Goal: Check status

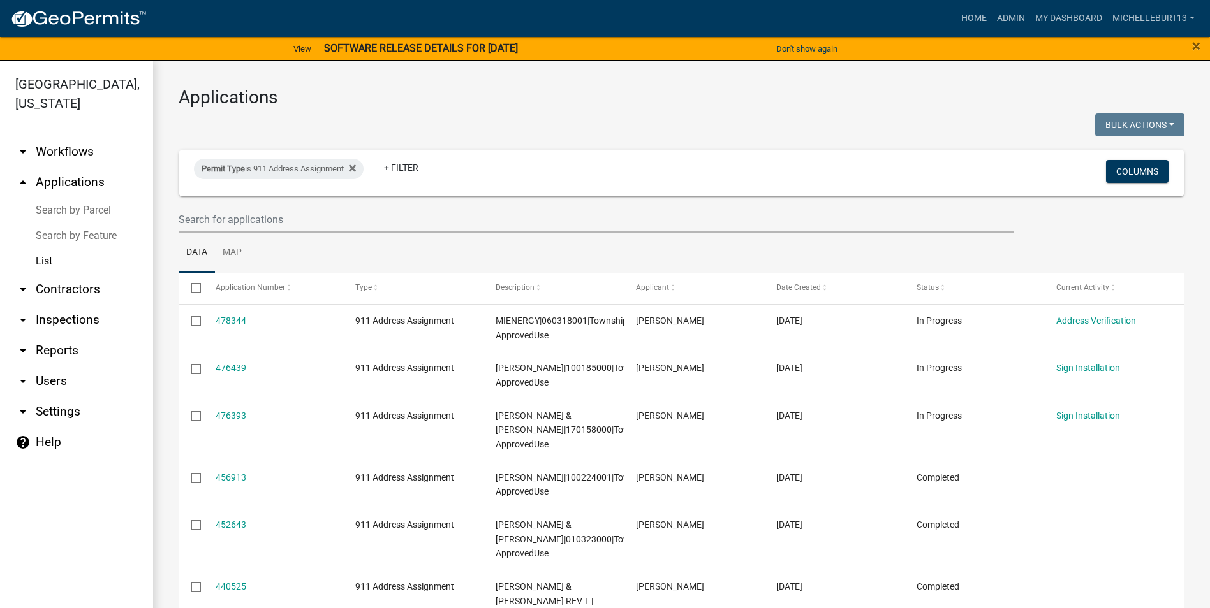
select select "3: 100"
click at [356, 168] on icon at bounding box center [352, 168] width 7 height 7
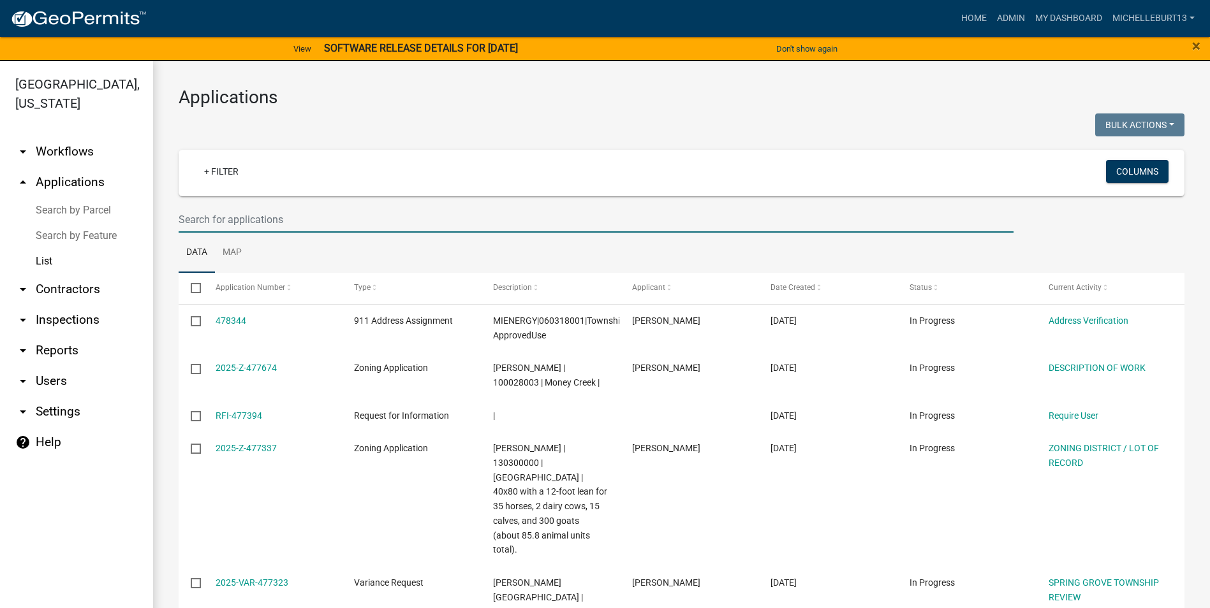
click at [231, 219] on input "text" at bounding box center [596, 220] width 835 height 26
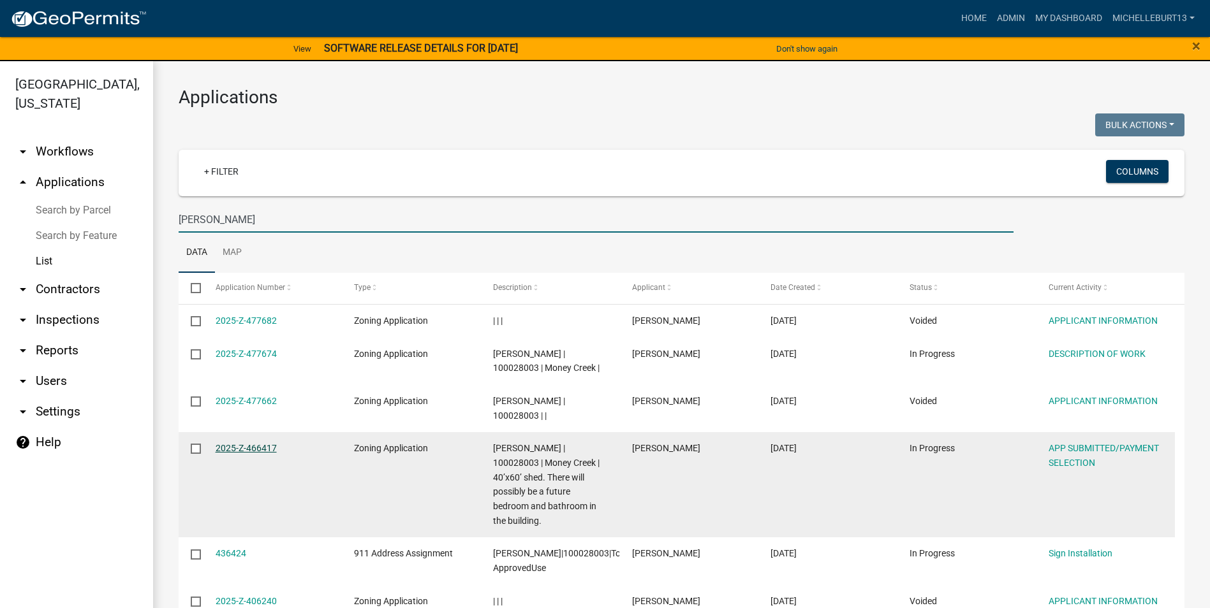
type input "[PERSON_NAME]"
click at [247, 446] on link "2025-Z-466417" at bounding box center [246, 448] width 61 height 10
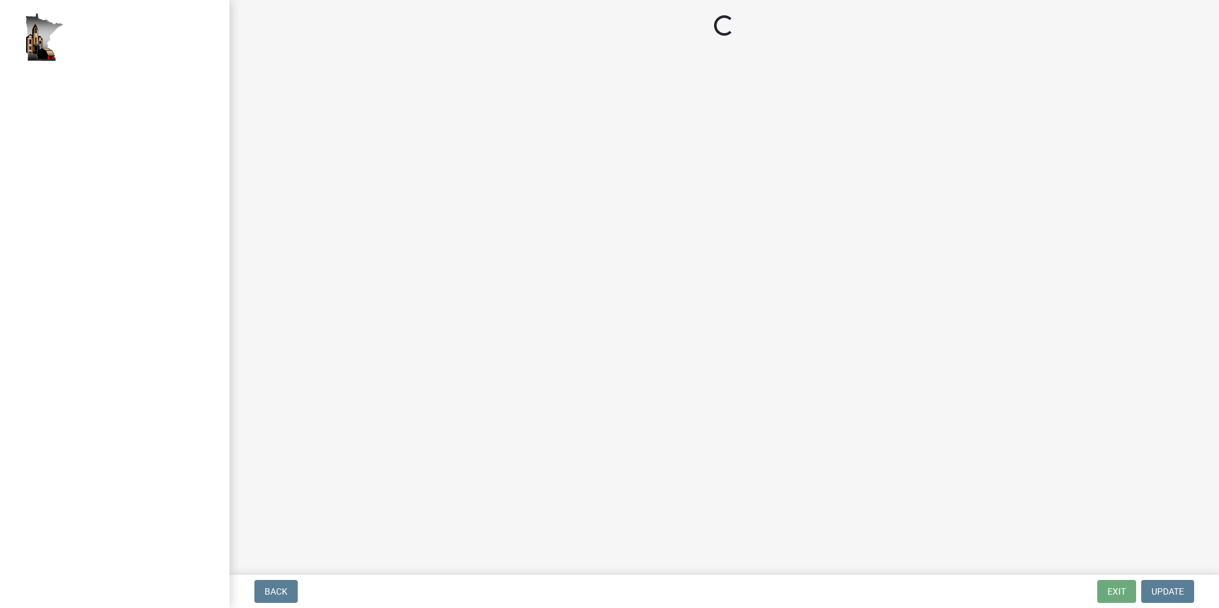
select select "2: 1"
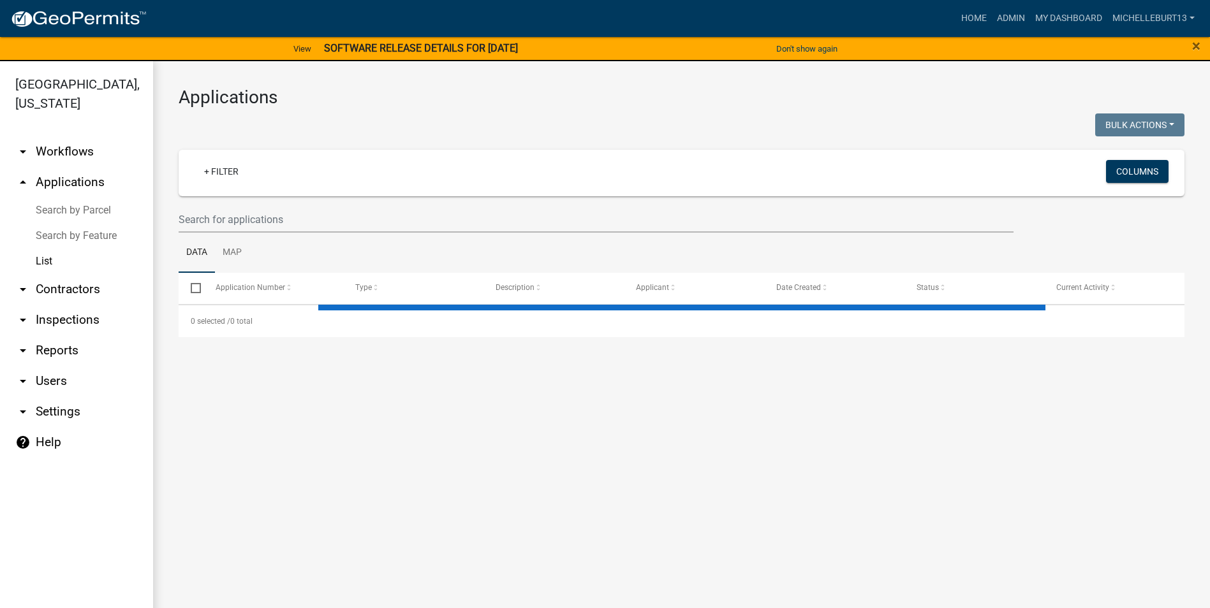
select select "3: 100"
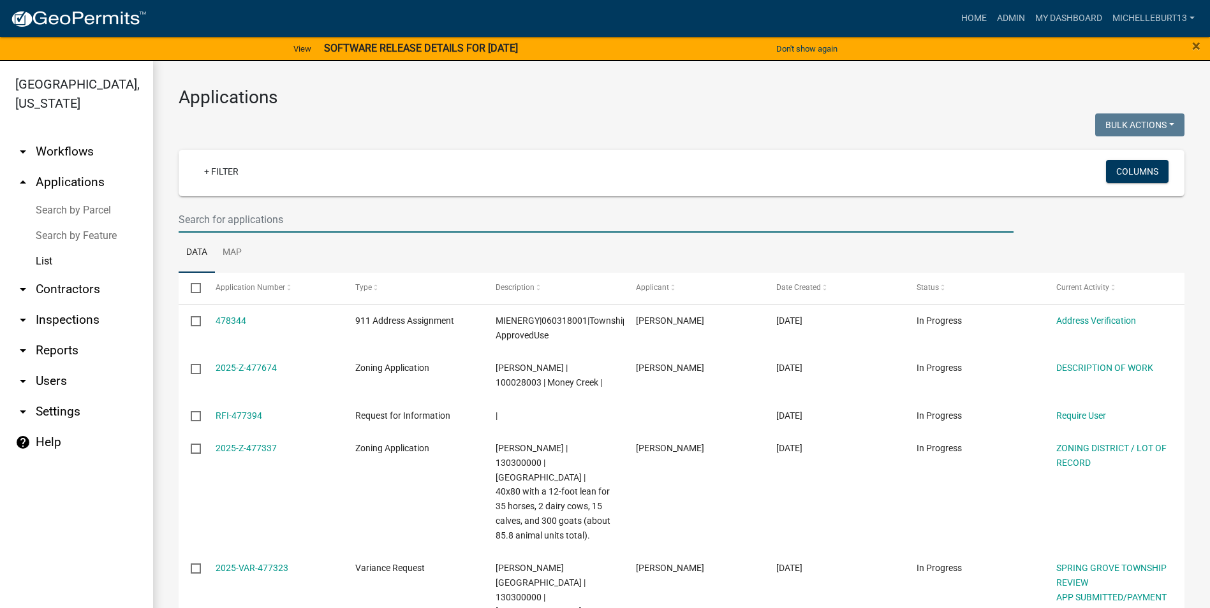
click at [258, 218] on input "text" at bounding box center [596, 220] width 835 height 26
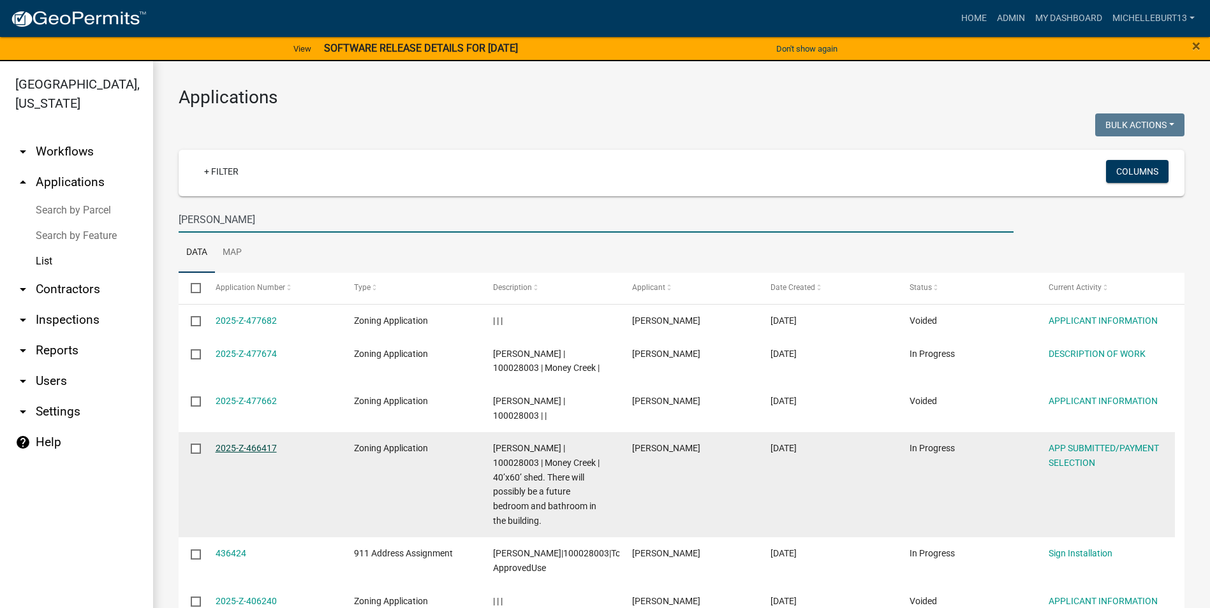
type input "[PERSON_NAME]"
click at [252, 450] on link "2025-Z-466417" at bounding box center [246, 448] width 61 height 10
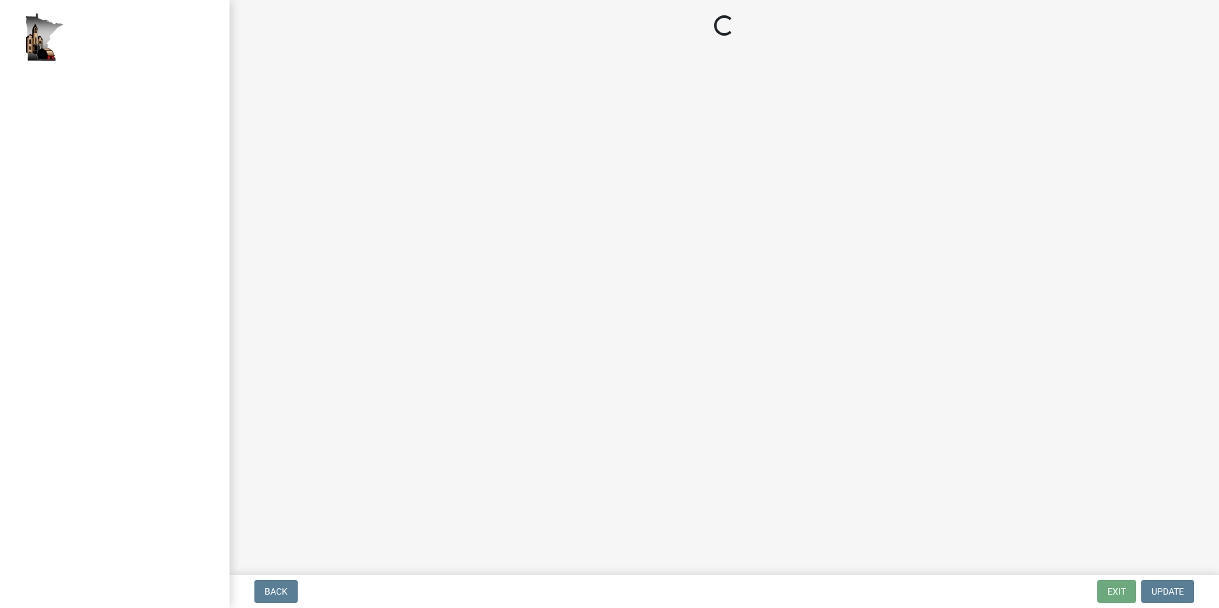
select select "2: 1"
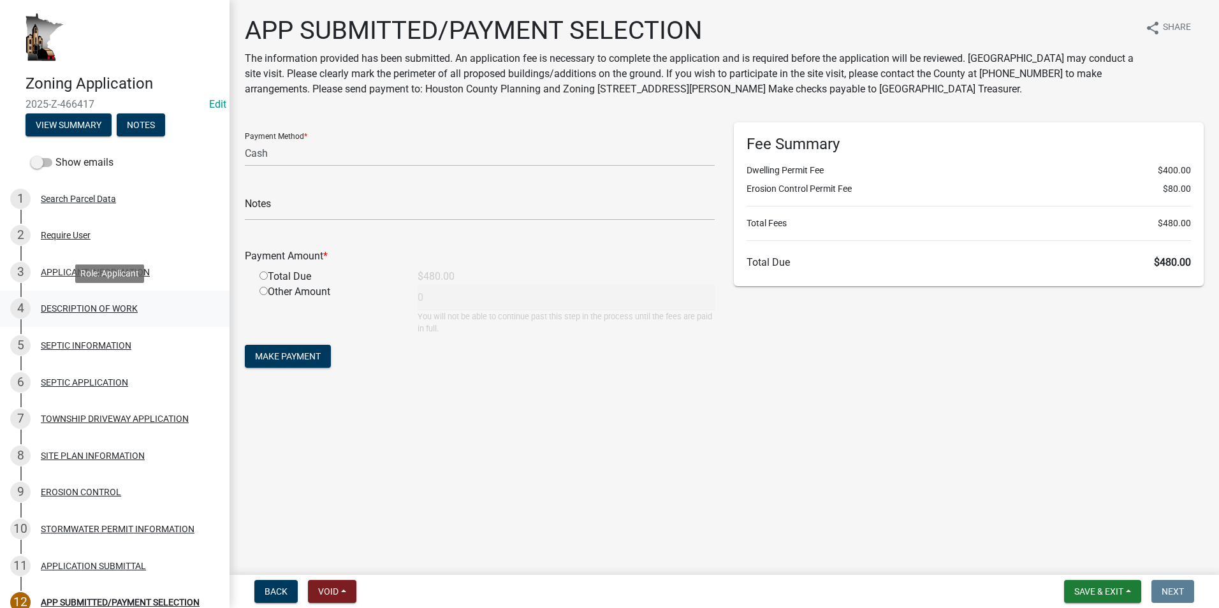
click at [54, 311] on div "DESCRIPTION OF WORK" at bounding box center [89, 308] width 97 height 9
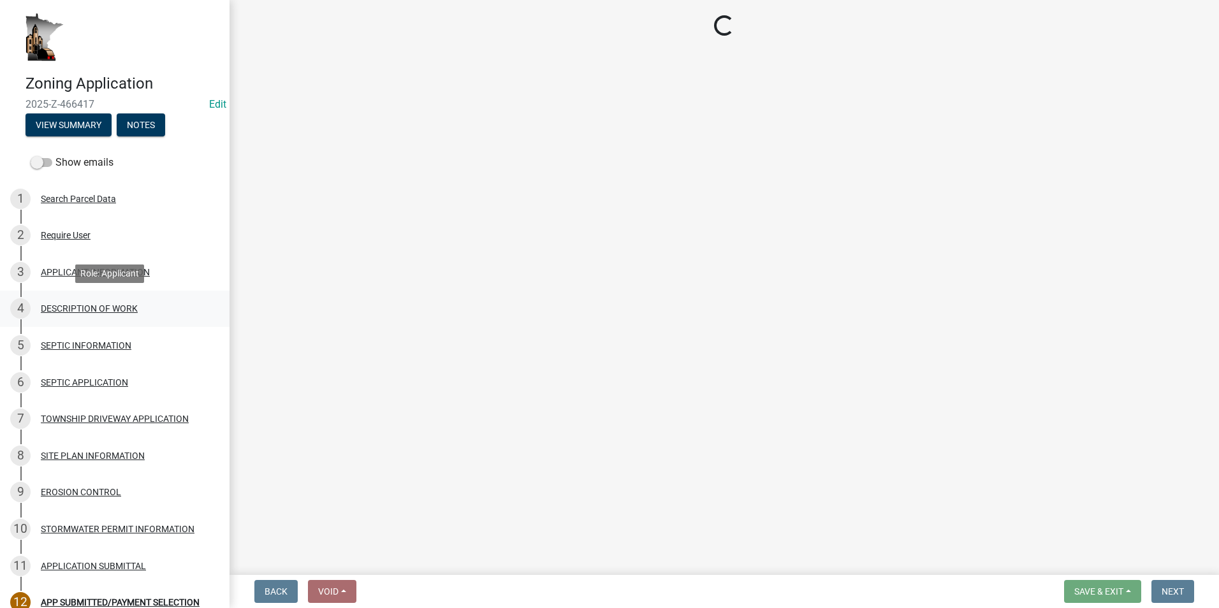
select select "e1fb8828-f682-45b5-9017-38d4fe0ec7ac"
select select "6b2df0b1-1bbf-4b0d-81aa-b5436c1888e7"
select select "f9b7dd3b-3a38-45c4-aa8d-40d341efce99"
select select "07ce3bd5-44c8-48c7-a7da-ecbfde3ea753"
select select "64518658-e4c7-4c4c-83c2-6b721db56189"
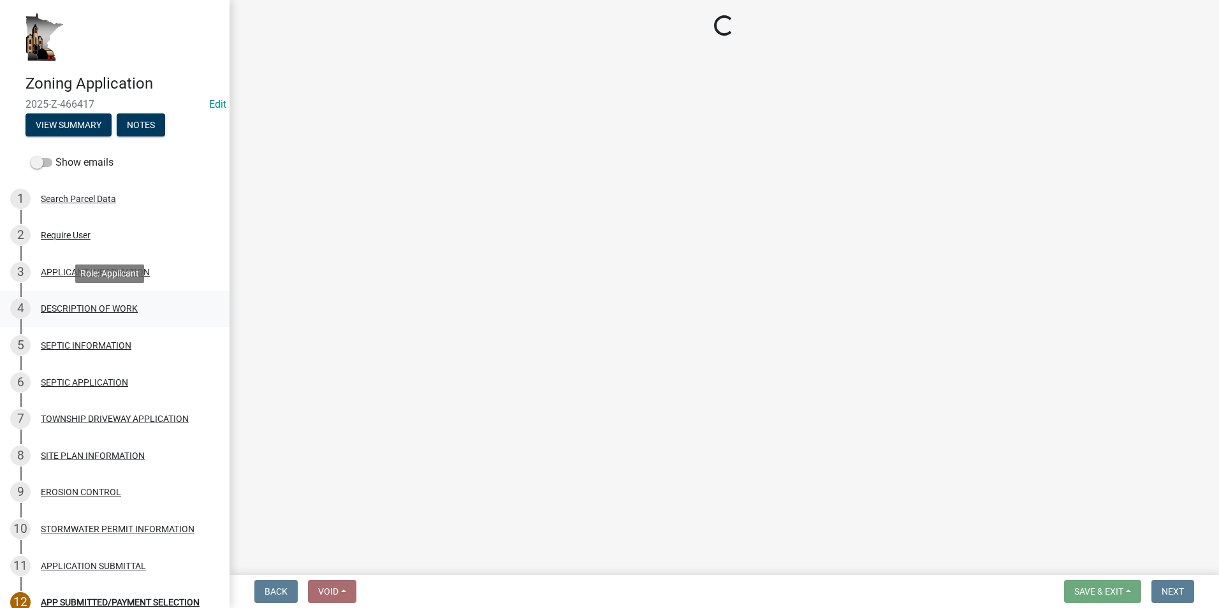
select select "c0af4bca-2ac9-43a4-954a-b6dfd2bb8fae"
select select "79149638-379e-4eb8-8707-a078303474c9"
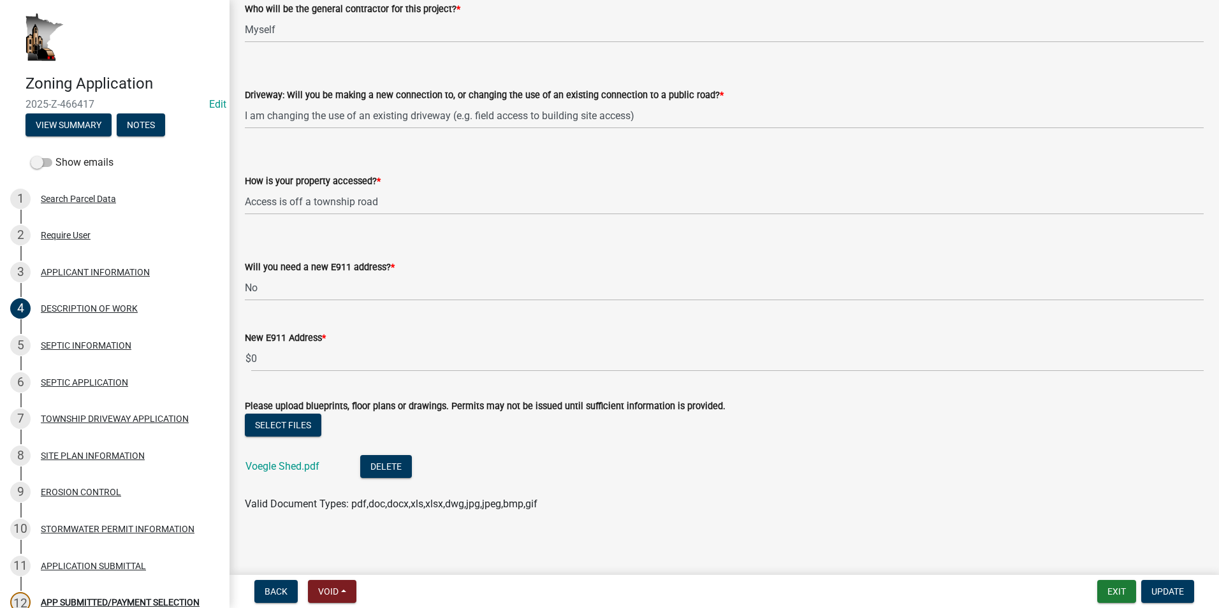
scroll to position [847, 0]
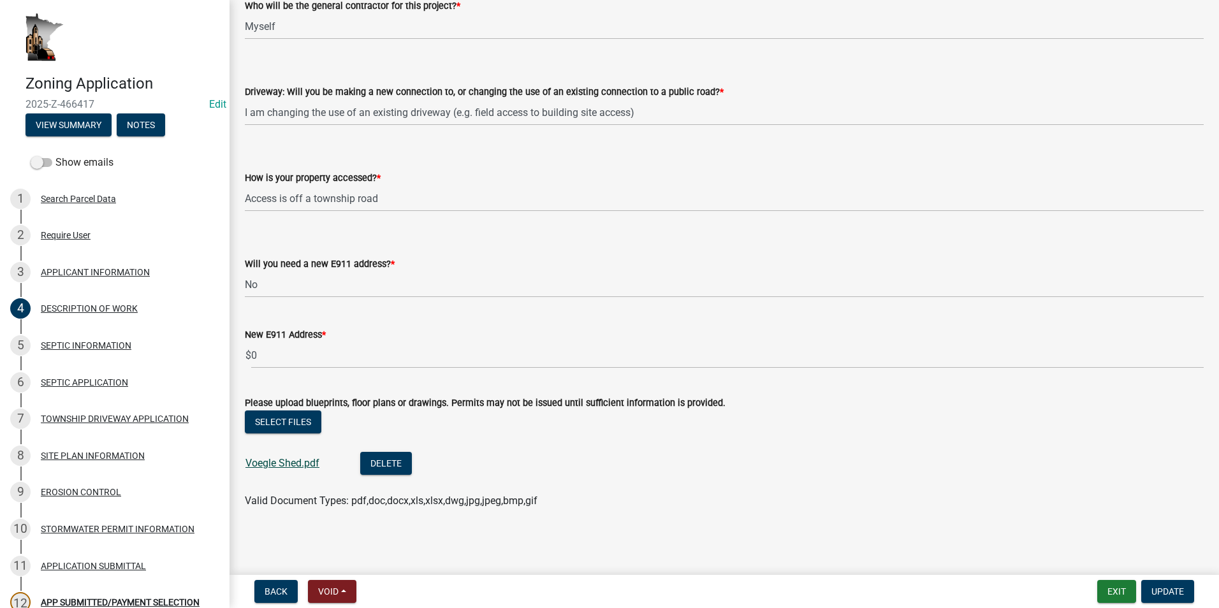
click at [286, 462] on link "Voegle Shed.pdf" at bounding box center [282, 463] width 74 height 12
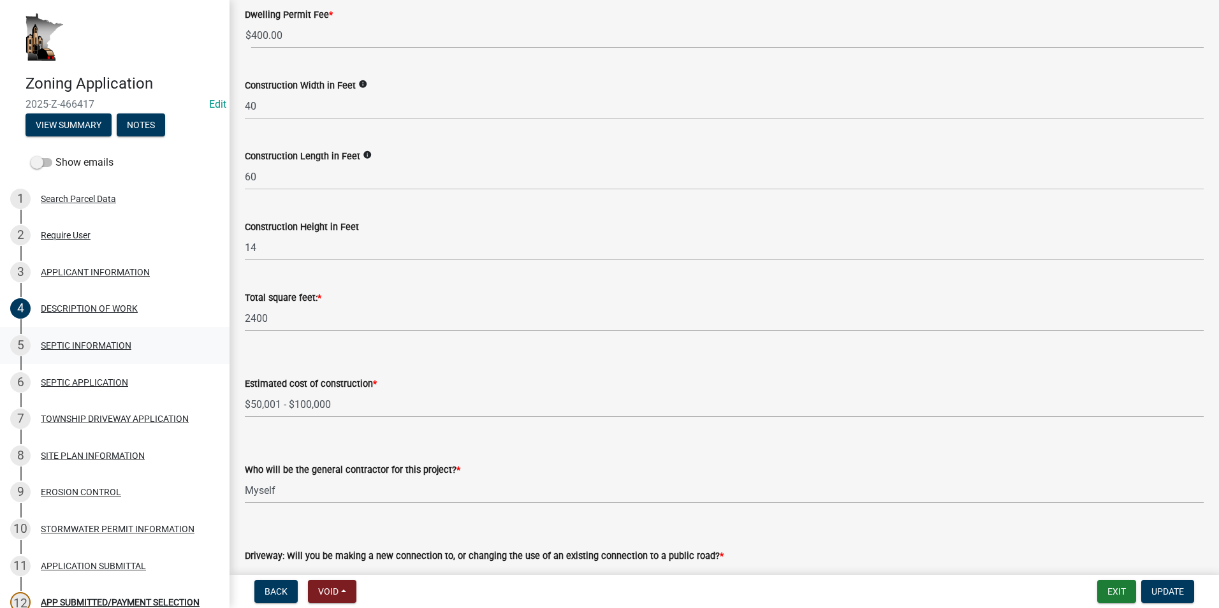
scroll to position [210, 0]
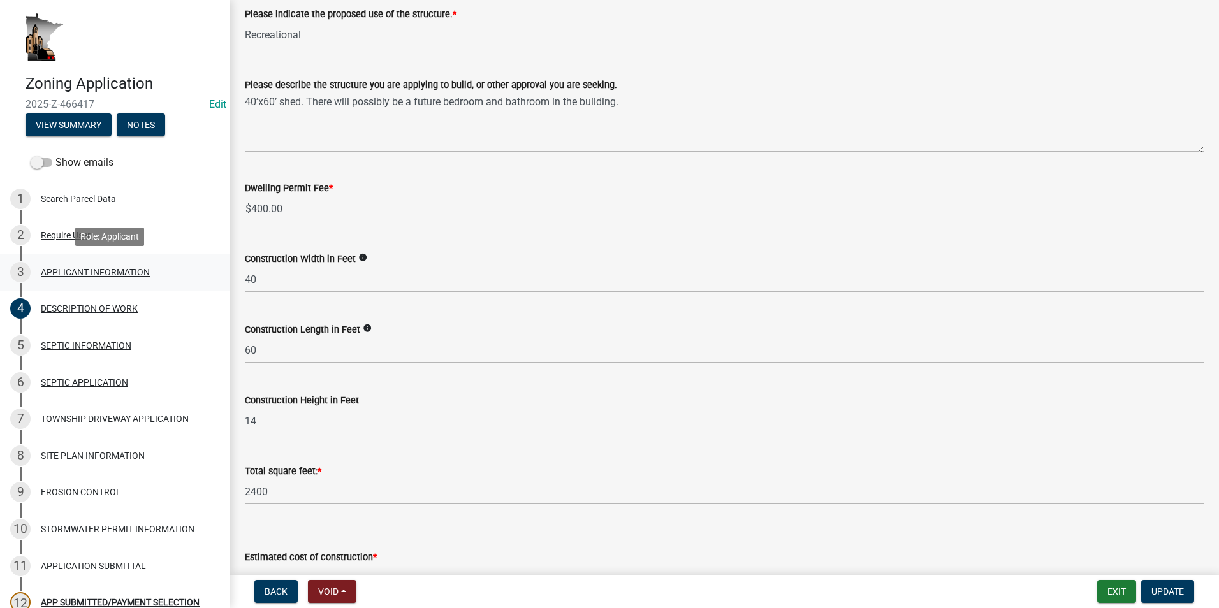
click at [93, 269] on div "APPLICANT INFORMATION" at bounding box center [95, 272] width 109 height 9
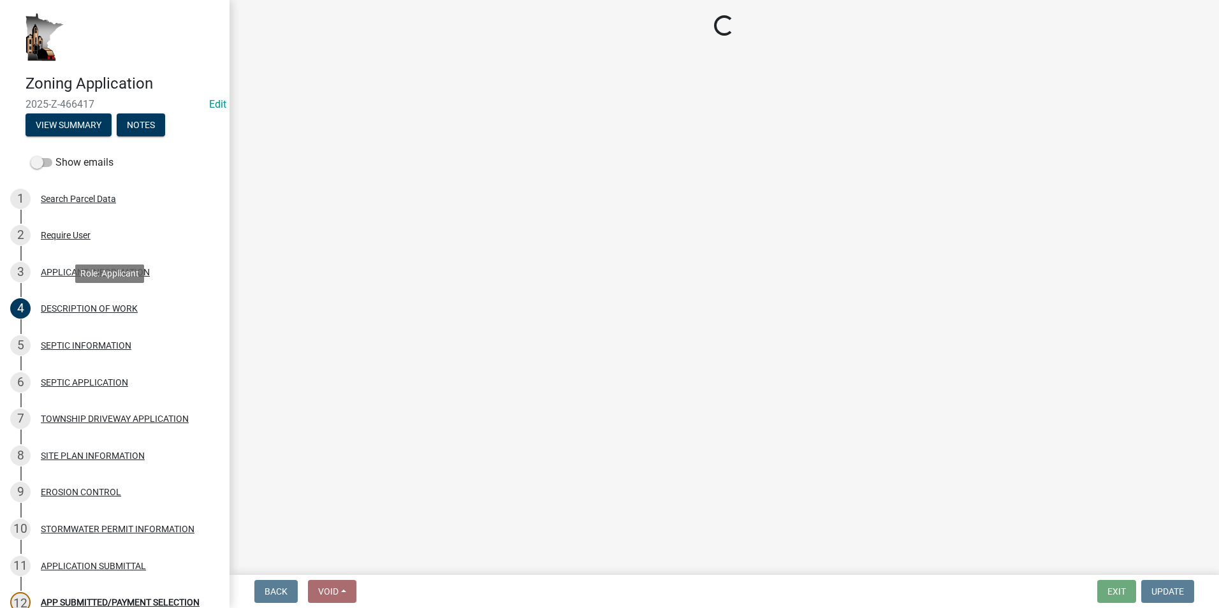
scroll to position [0, 0]
select select "884de254-84a4-4256-8abe-0e7e5fcf6e66"
select select "d14d1f4c-a28c-4eb0-8a73-cde11adbe8d4"
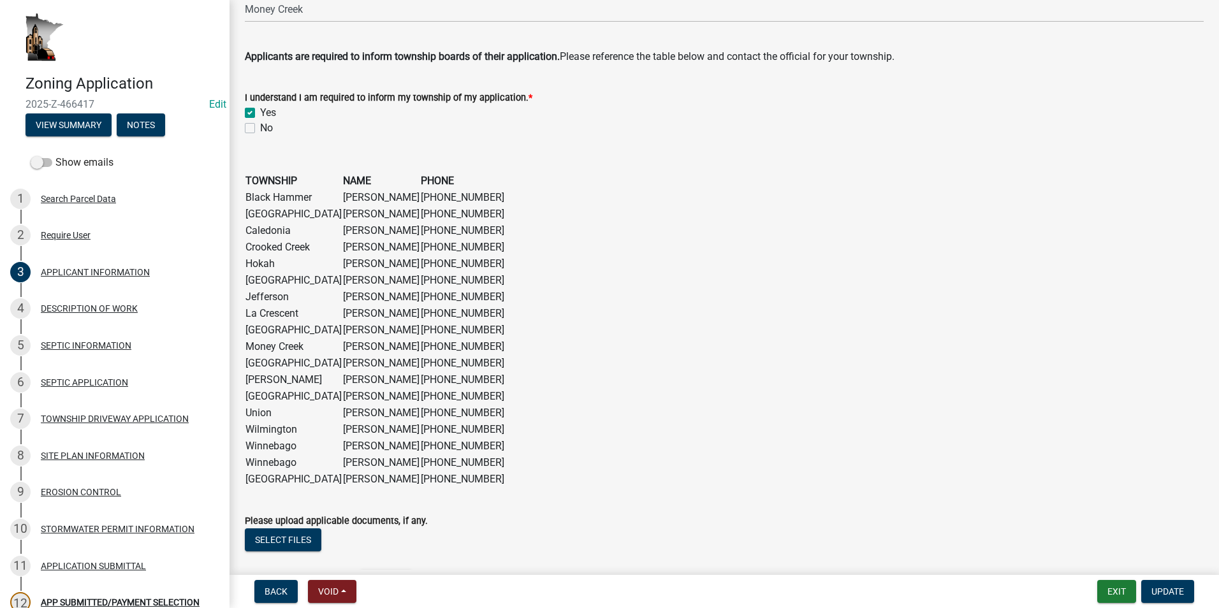
scroll to position [1018, 0]
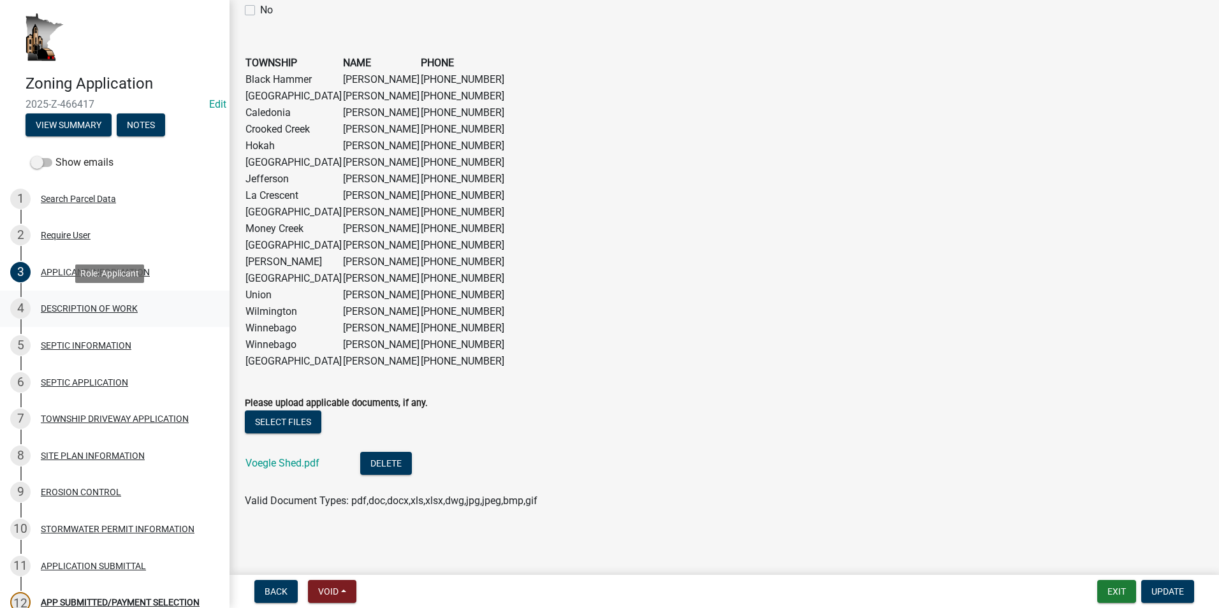
click at [73, 309] on div "DESCRIPTION OF WORK" at bounding box center [89, 308] width 97 height 9
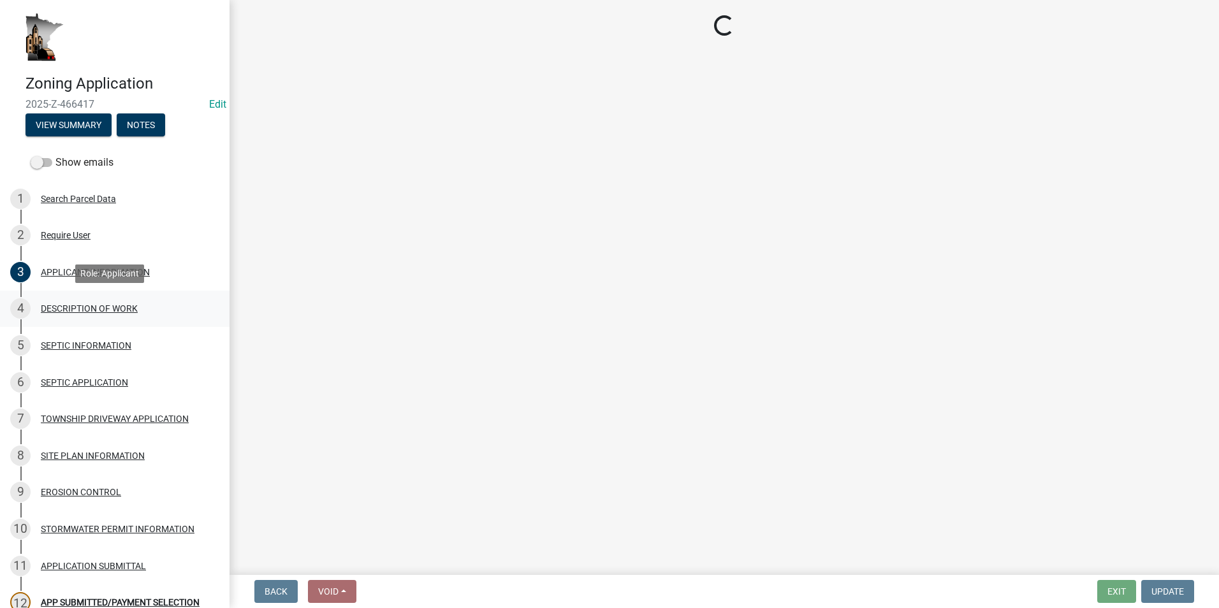
scroll to position [0, 0]
select select "e1fb8828-f682-45b5-9017-38d4fe0ec7ac"
select select "6b2df0b1-1bbf-4b0d-81aa-b5436c1888e7"
select select "f9b7dd3b-3a38-45c4-aa8d-40d341efce99"
select select "07ce3bd5-44c8-48c7-a7da-ecbfde3ea753"
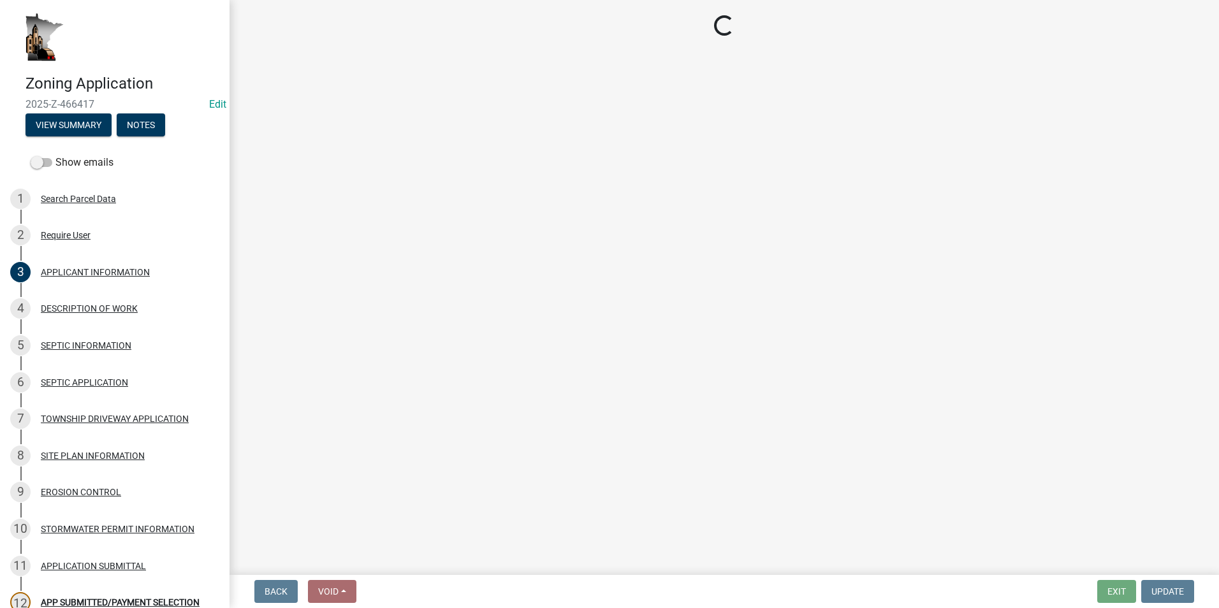
select select "64518658-e4c7-4c4c-83c2-6b721db56189"
select select "c0af4bca-2ac9-43a4-954a-b6dfd2bb8fae"
select select "79149638-379e-4eb8-8707-a078303474c9"
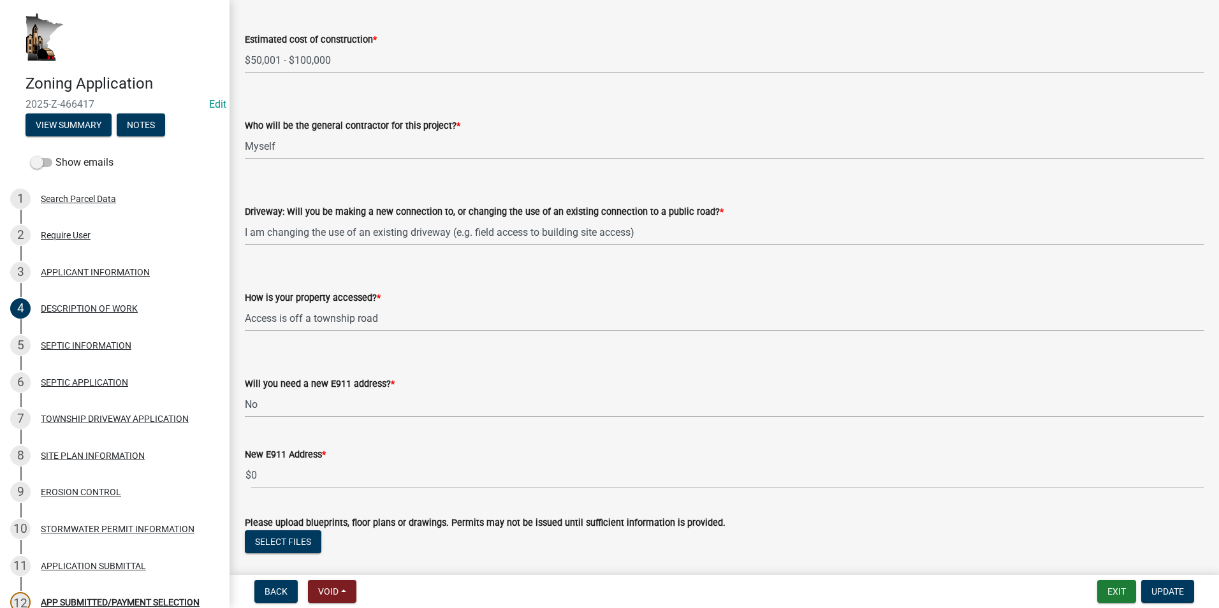
scroll to position [847, 0]
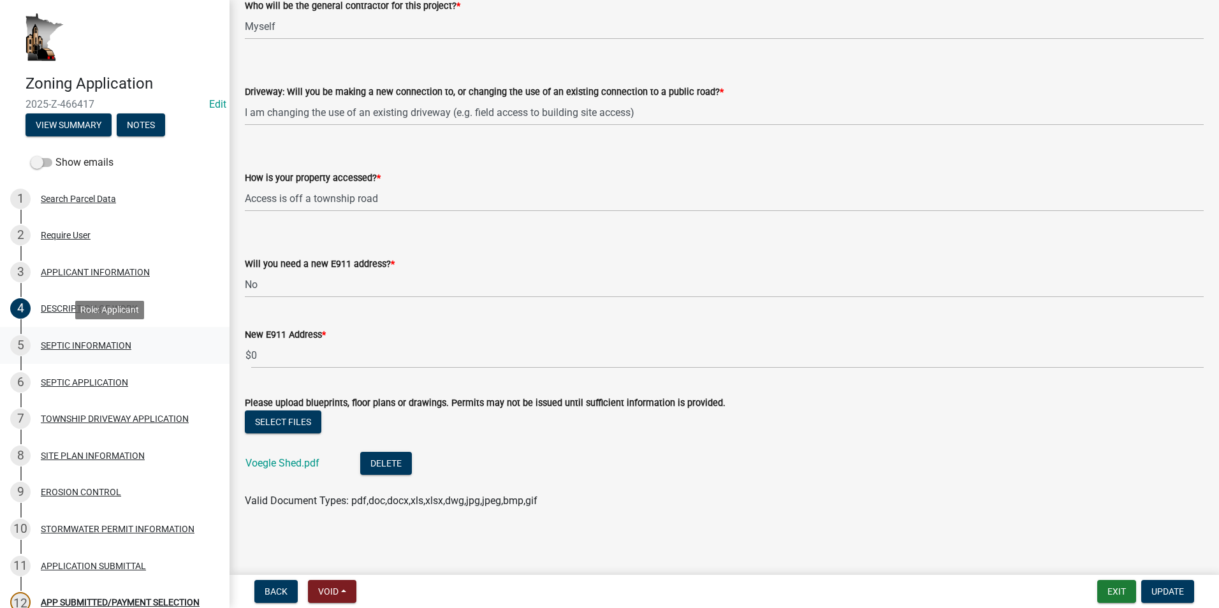
click at [91, 353] on div "5 SEPTIC INFORMATION" at bounding box center [109, 345] width 199 height 20
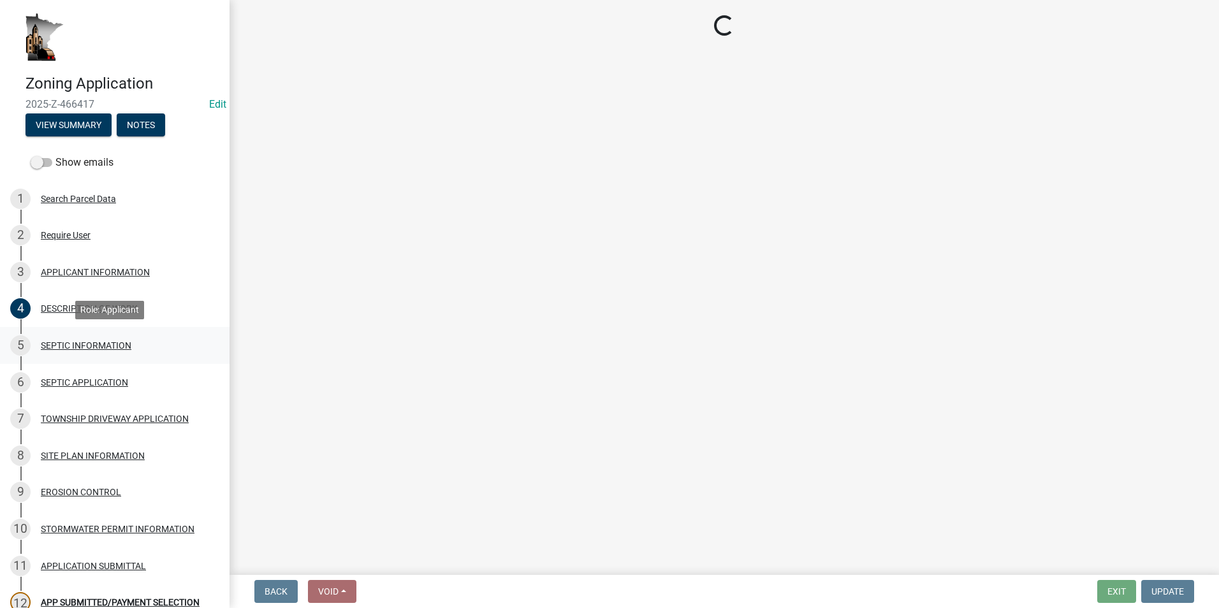
select select "0d625812-61ec-4963-9a31-a0272fc6f12d"
select select "0c461d2c-e7fc-49d9-abae-dc6ea5ff7360"
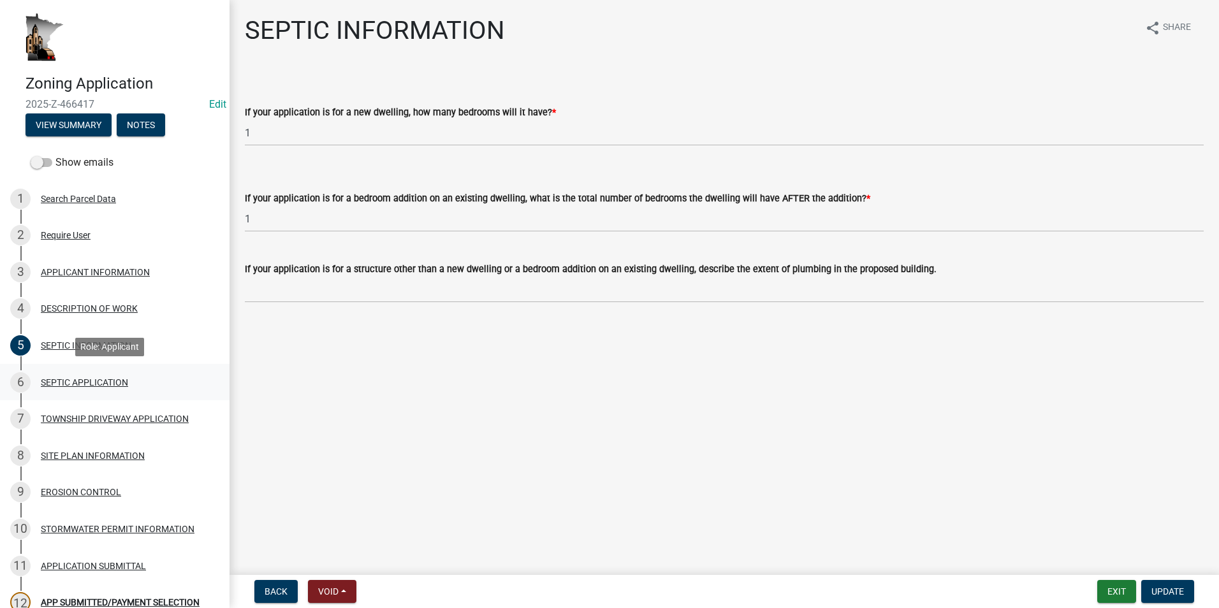
click at [71, 383] on div "SEPTIC APPLICATION" at bounding box center [84, 382] width 87 height 9
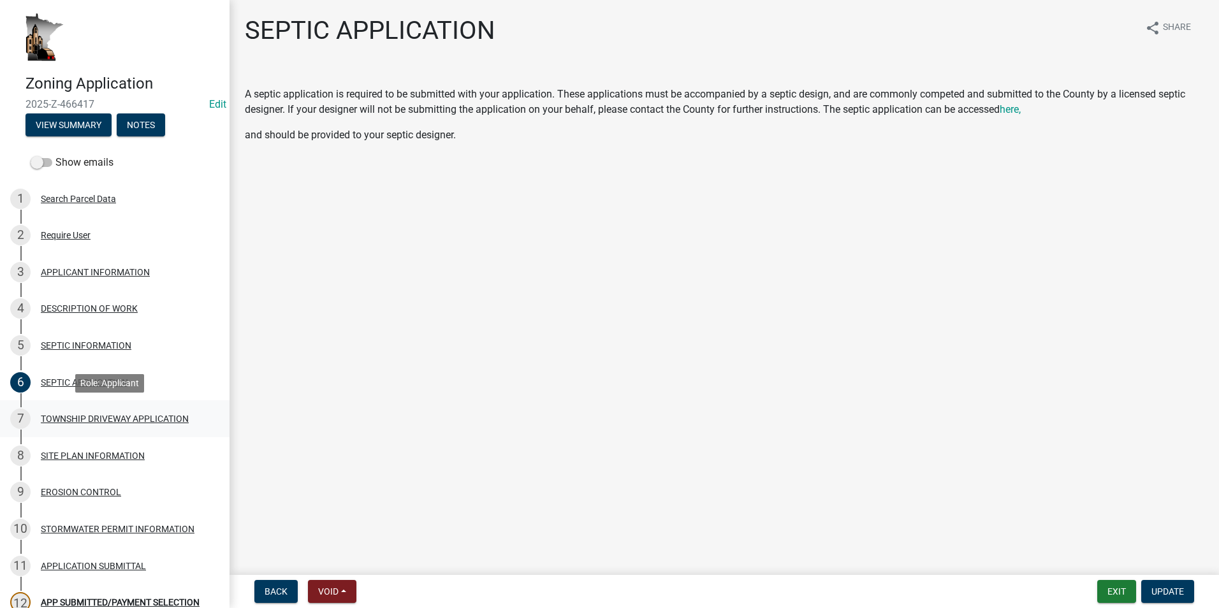
click at [78, 418] on div "TOWNSHIP DRIVEWAY APPLICATION" at bounding box center [115, 418] width 148 height 9
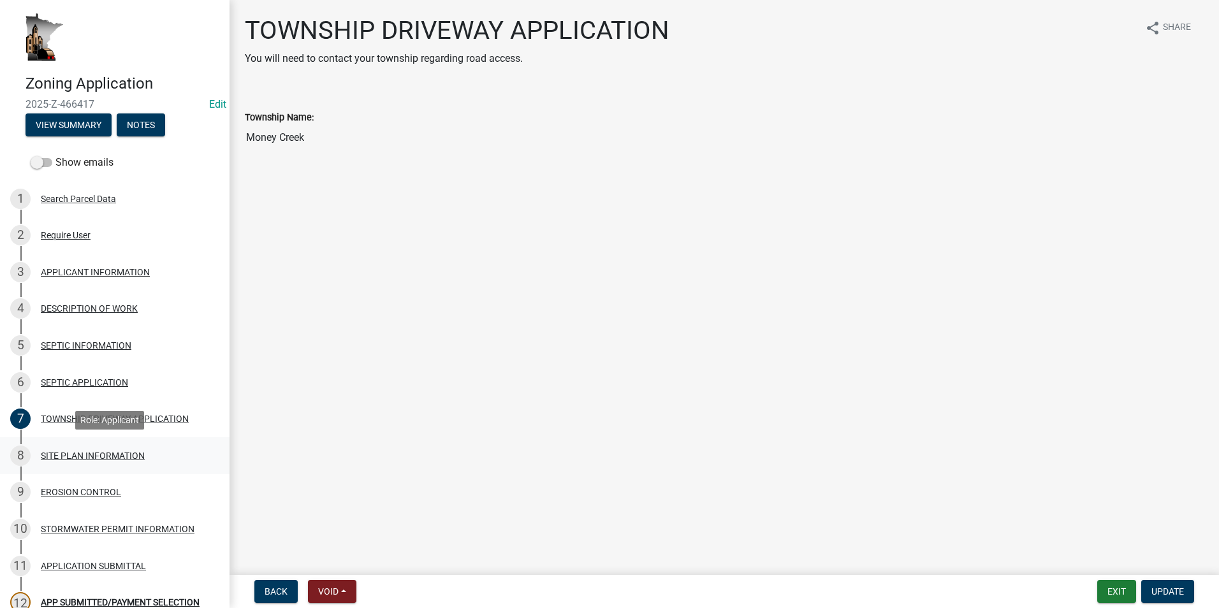
click at [87, 448] on div "8 SITE PLAN INFORMATION" at bounding box center [109, 456] width 199 height 20
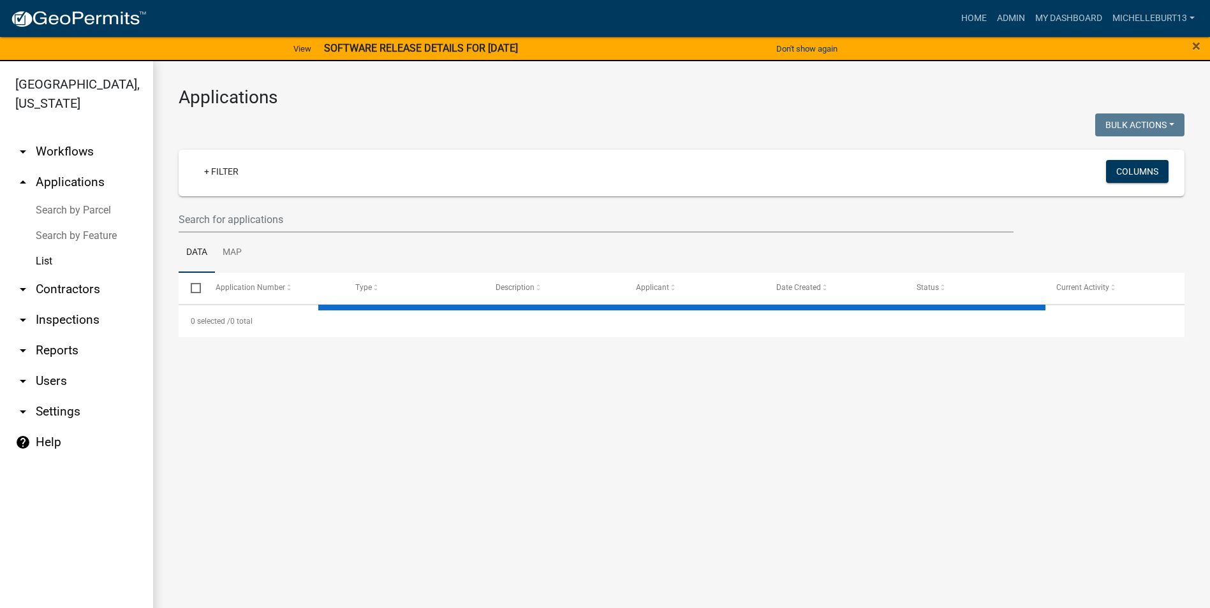
select select "3: 100"
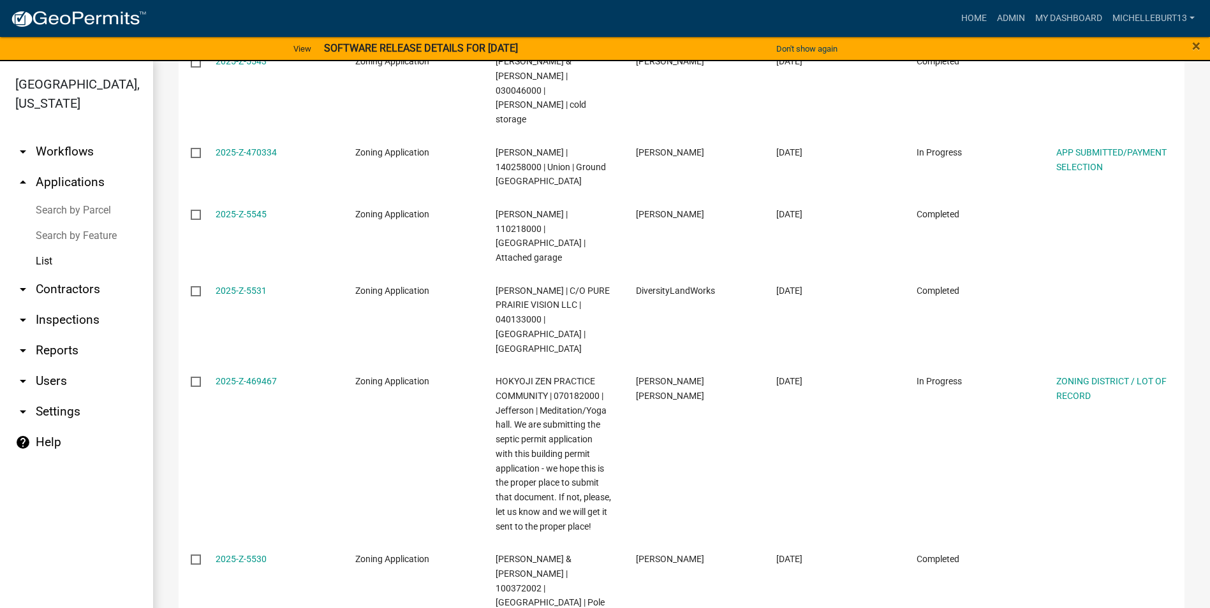
scroll to position [2359, 0]
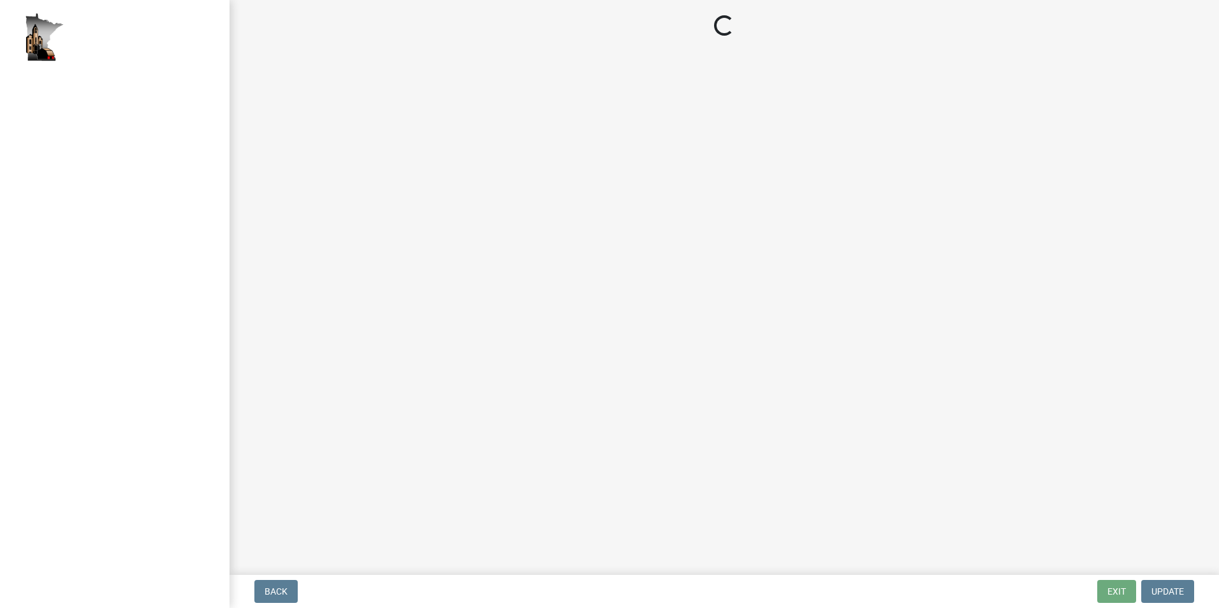
select select "2: 1"
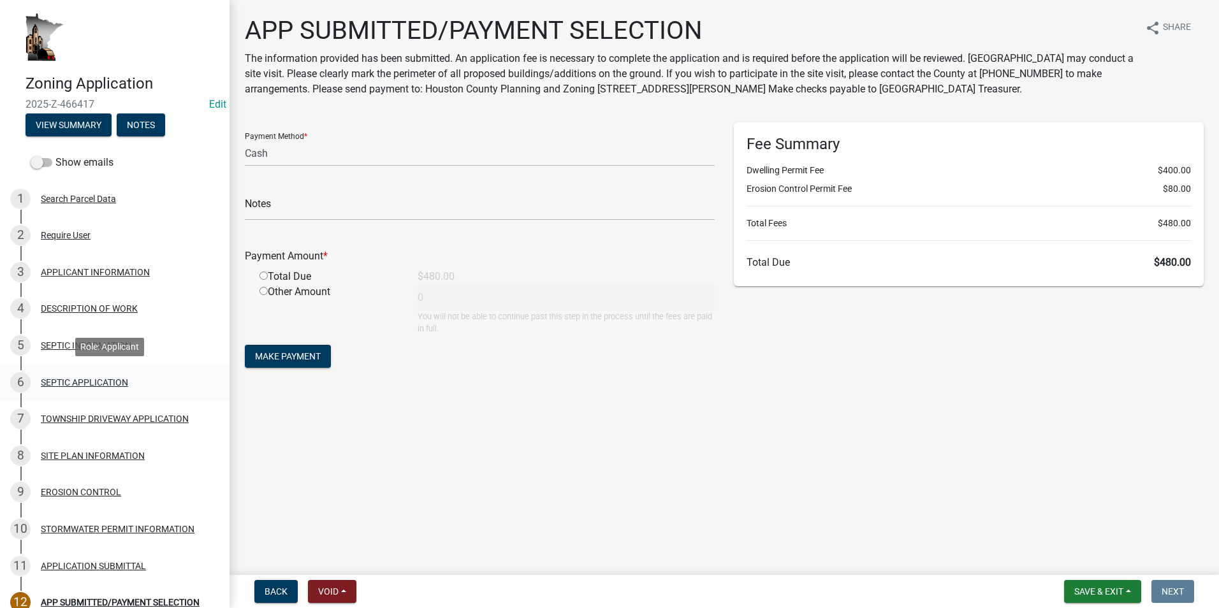
click at [124, 382] on div "SEPTIC APPLICATION" at bounding box center [84, 382] width 87 height 9
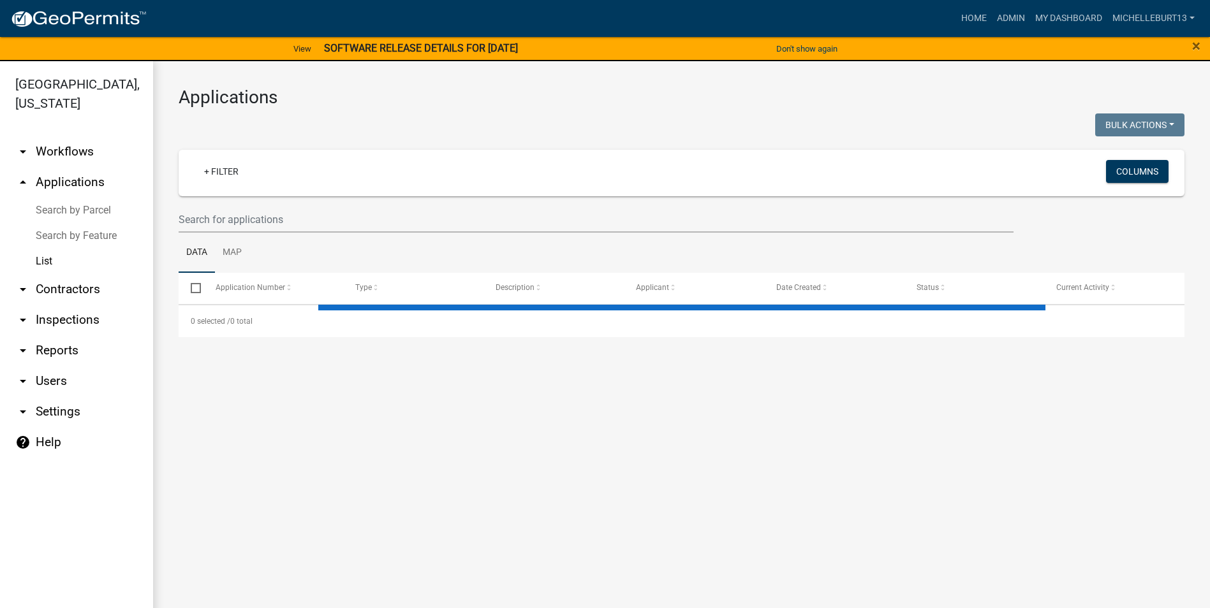
select select "3: 100"
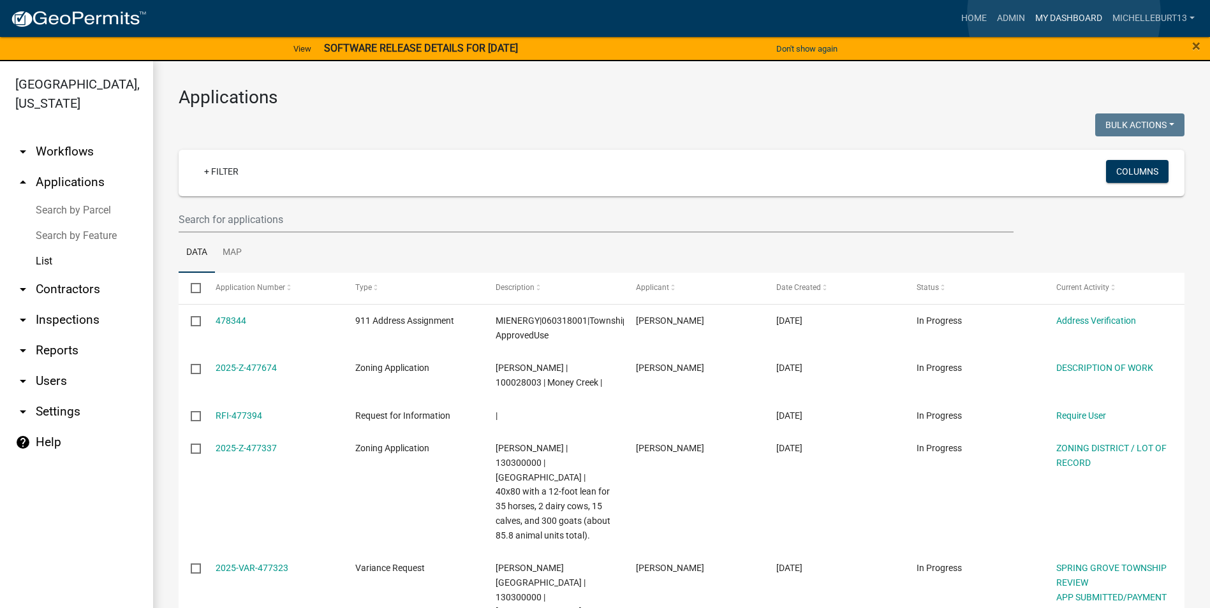
click at [1064, 15] on link "My Dashboard" at bounding box center [1068, 18] width 77 height 24
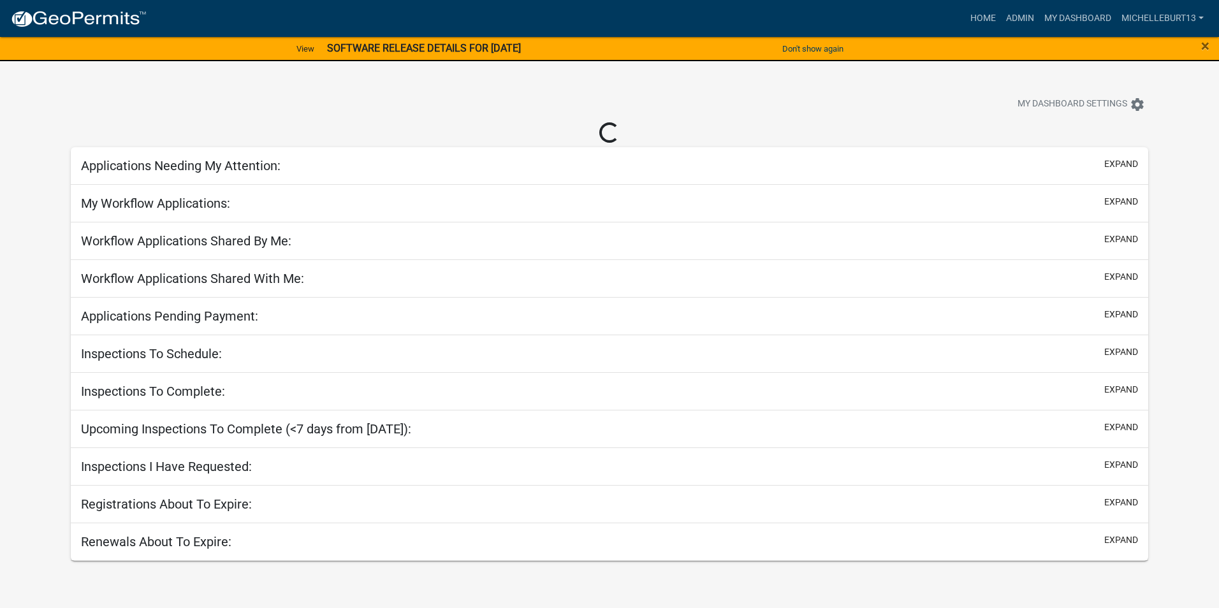
select select "3: 100"
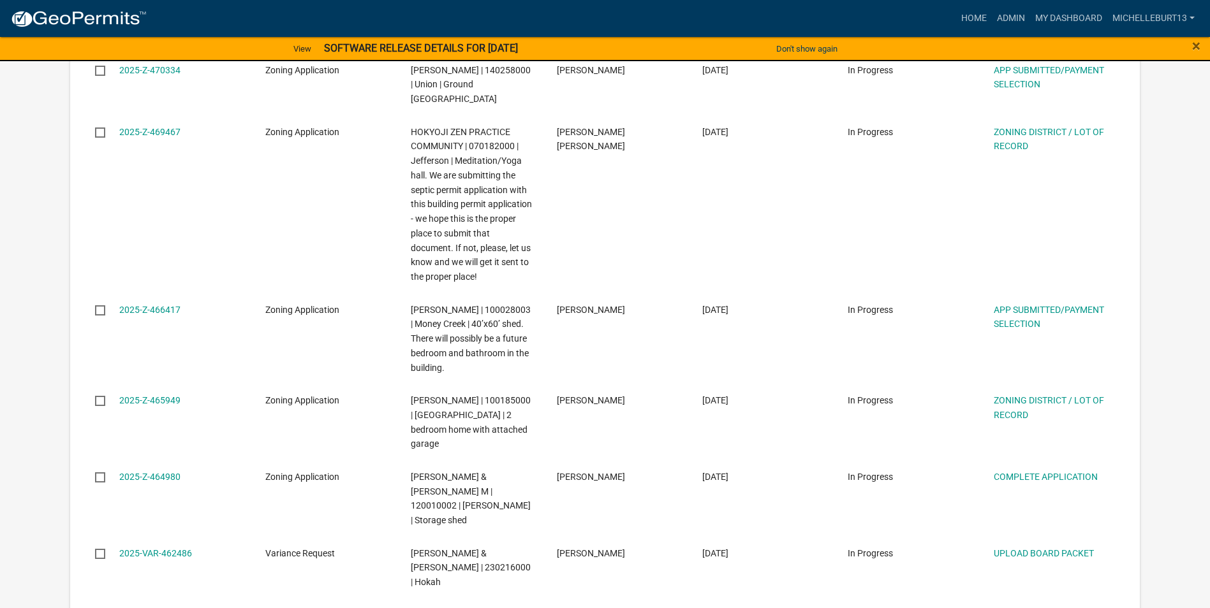
scroll to position [1722, 0]
